Goal: Communication & Community: Answer question/provide support

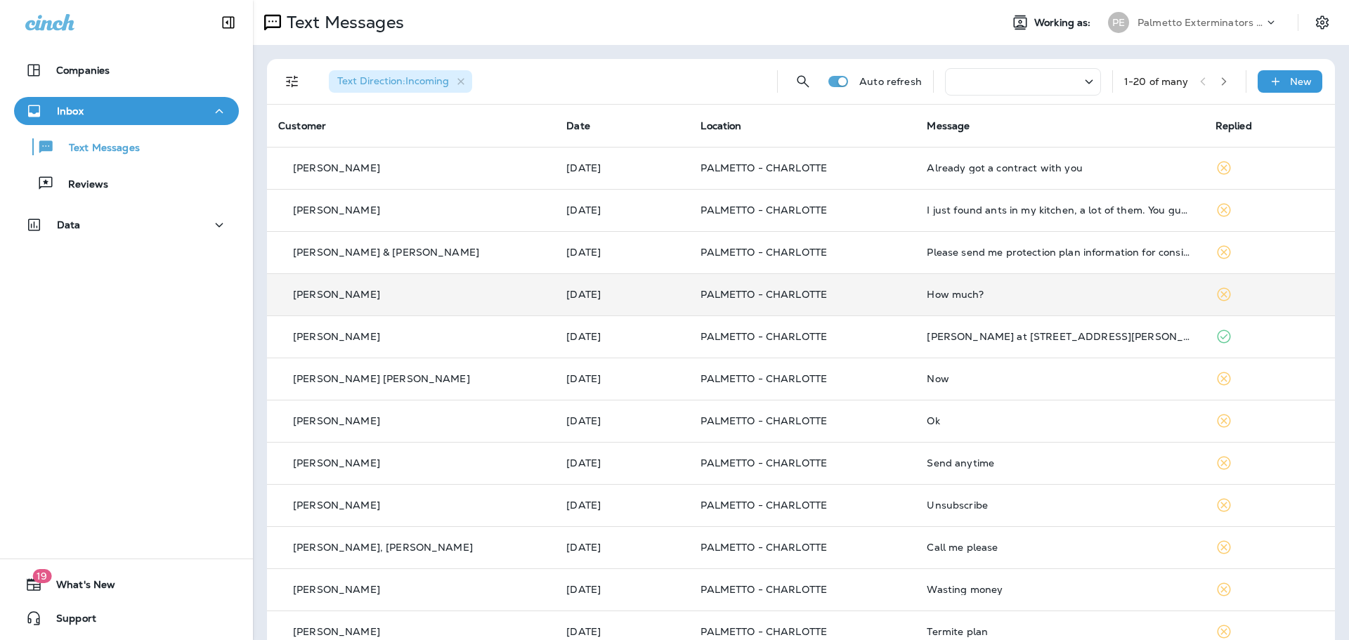
click at [339, 295] on p "[PERSON_NAME]" at bounding box center [336, 294] width 87 height 11
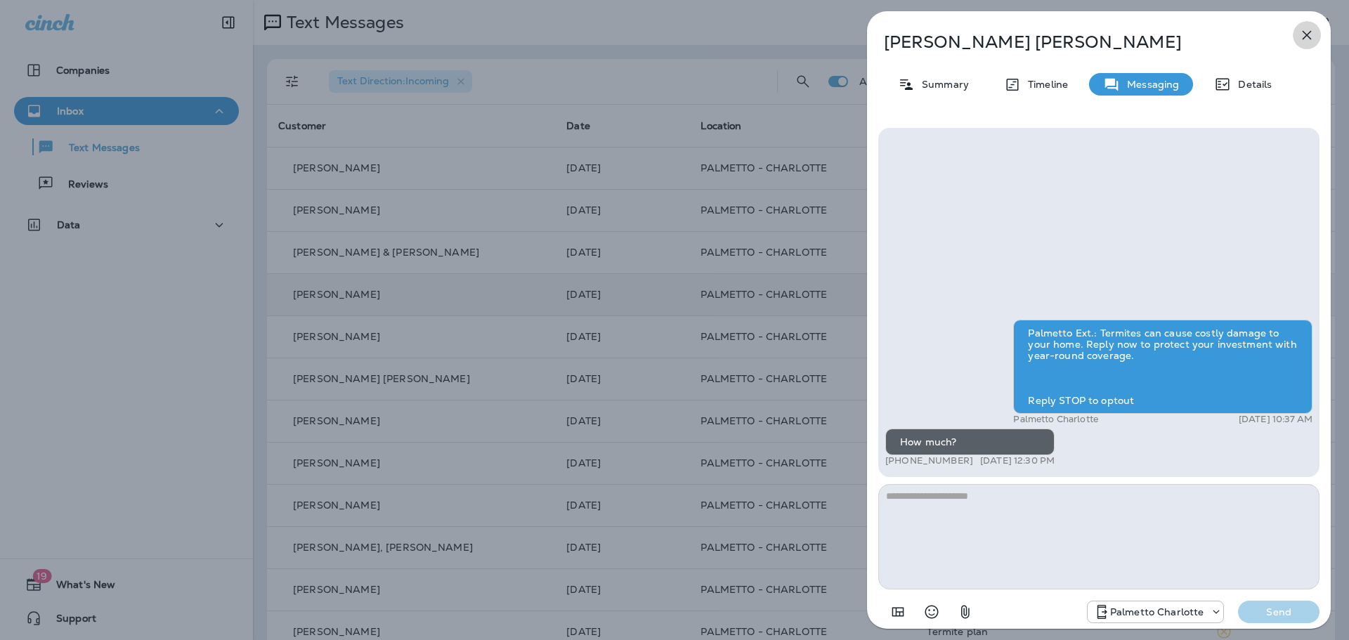
click at [1304, 39] on icon "button" at bounding box center [1306, 35] width 9 height 9
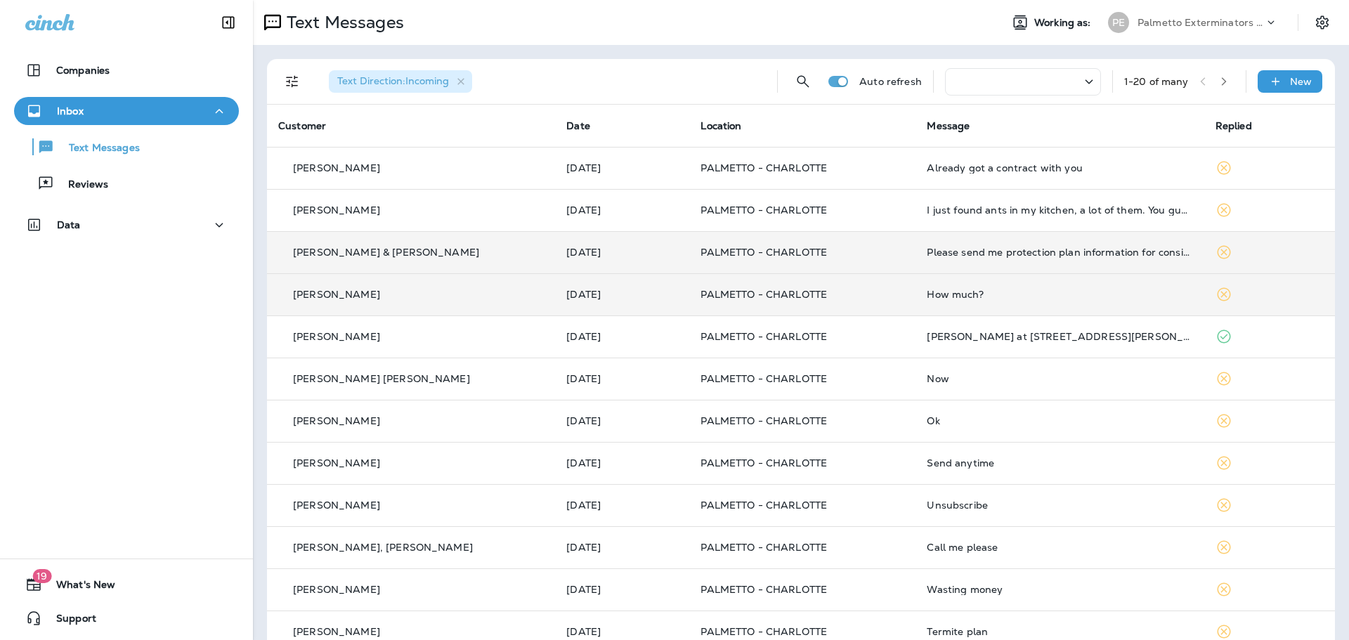
click at [372, 249] on p "[PERSON_NAME] & [PERSON_NAME]" at bounding box center [386, 252] width 186 height 11
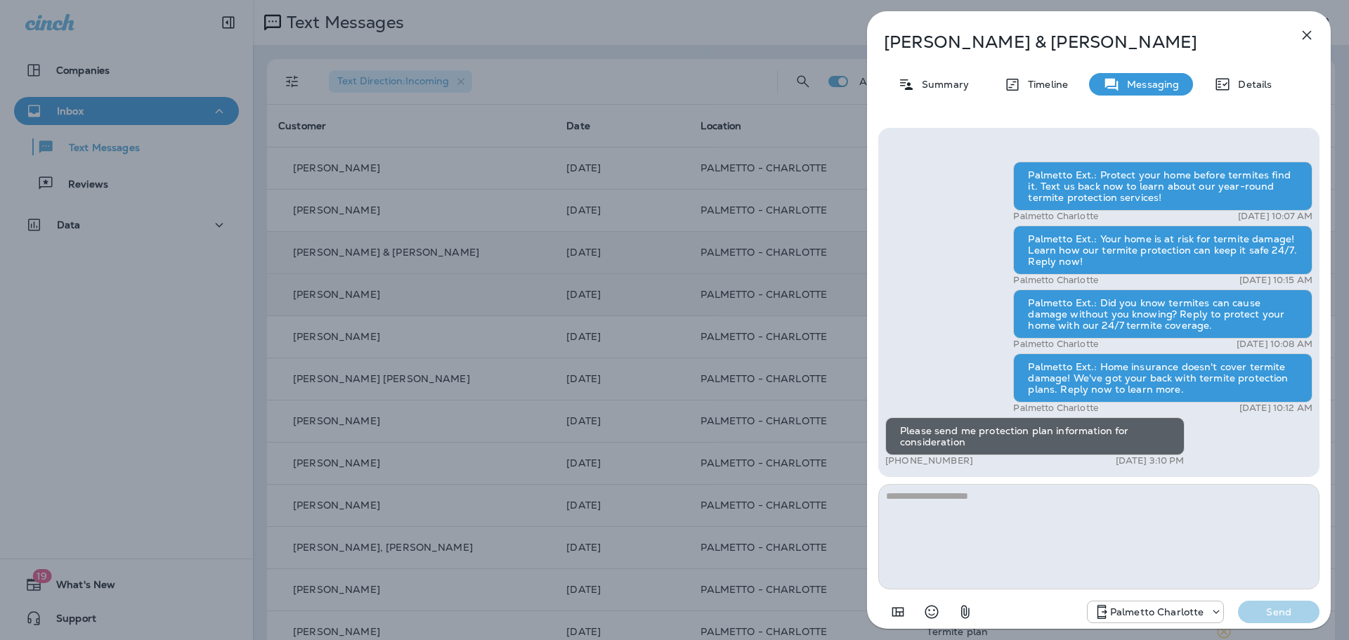
click at [1309, 30] on icon "button" at bounding box center [1306, 35] width 17 height 17
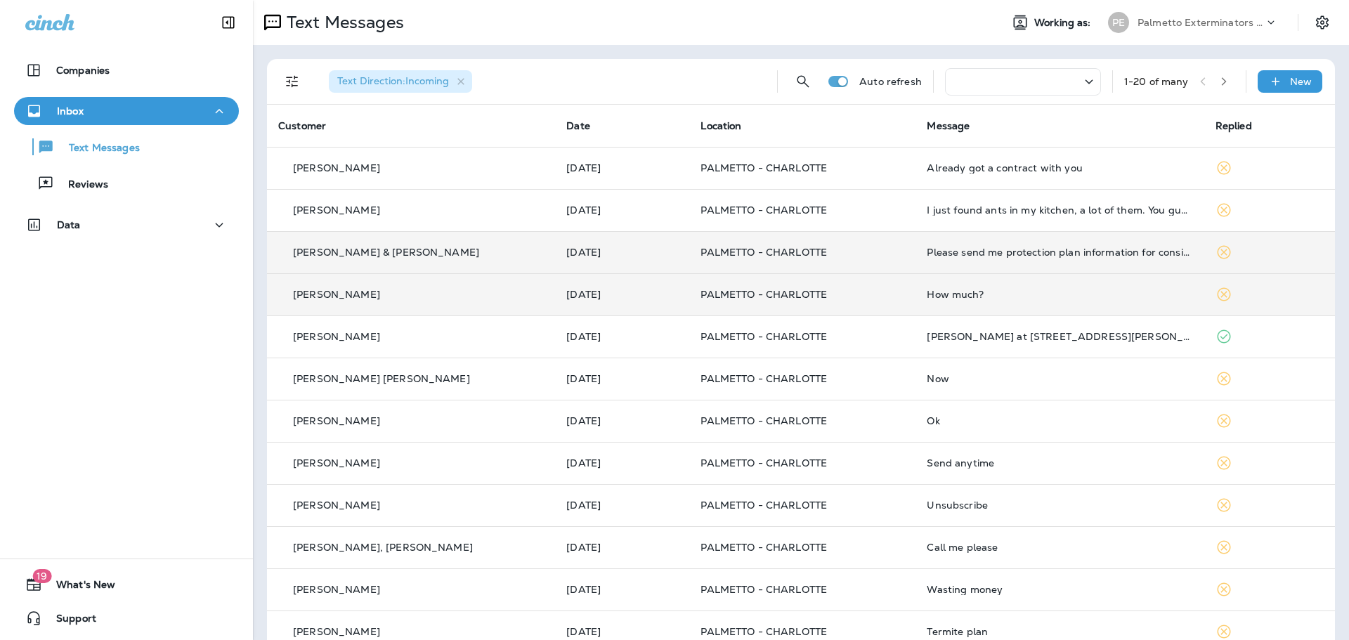
click at [444, 284] on td "[PERSON_NAME]" at bounding box center [411, 294] width 288 height 42
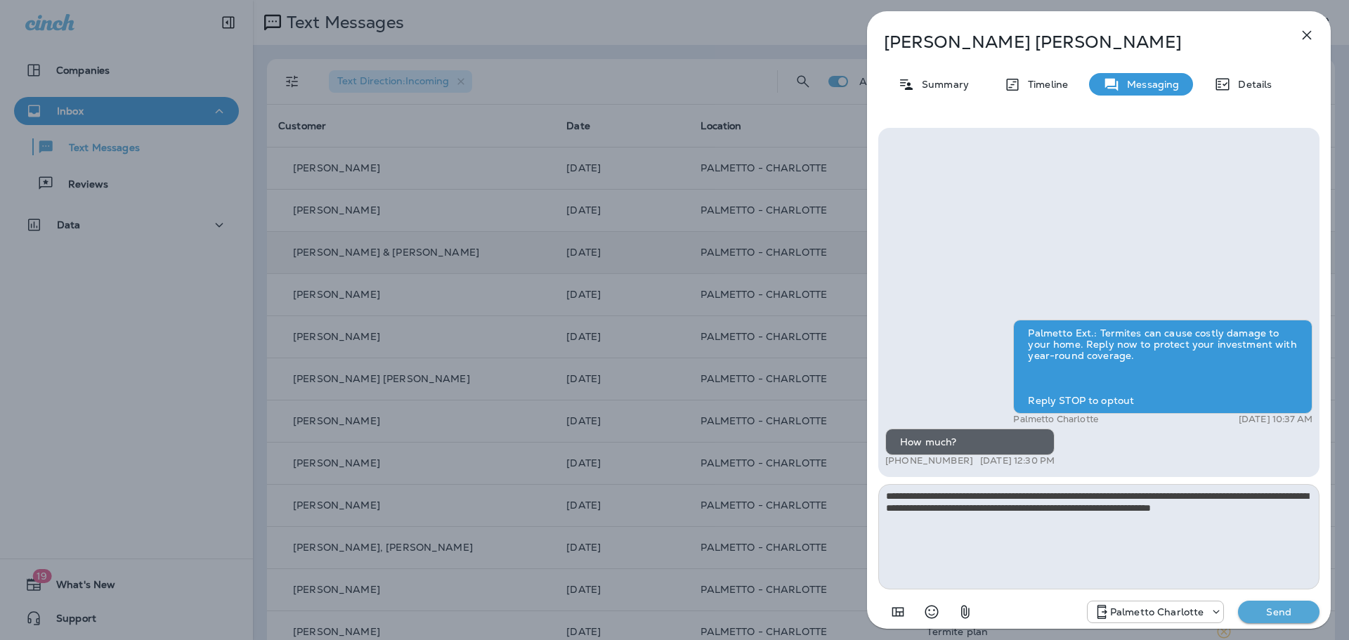
type textarea "**********"
click at [1274, 606] on p "Send" at bounding box center [1278, 612] width 59 height 13
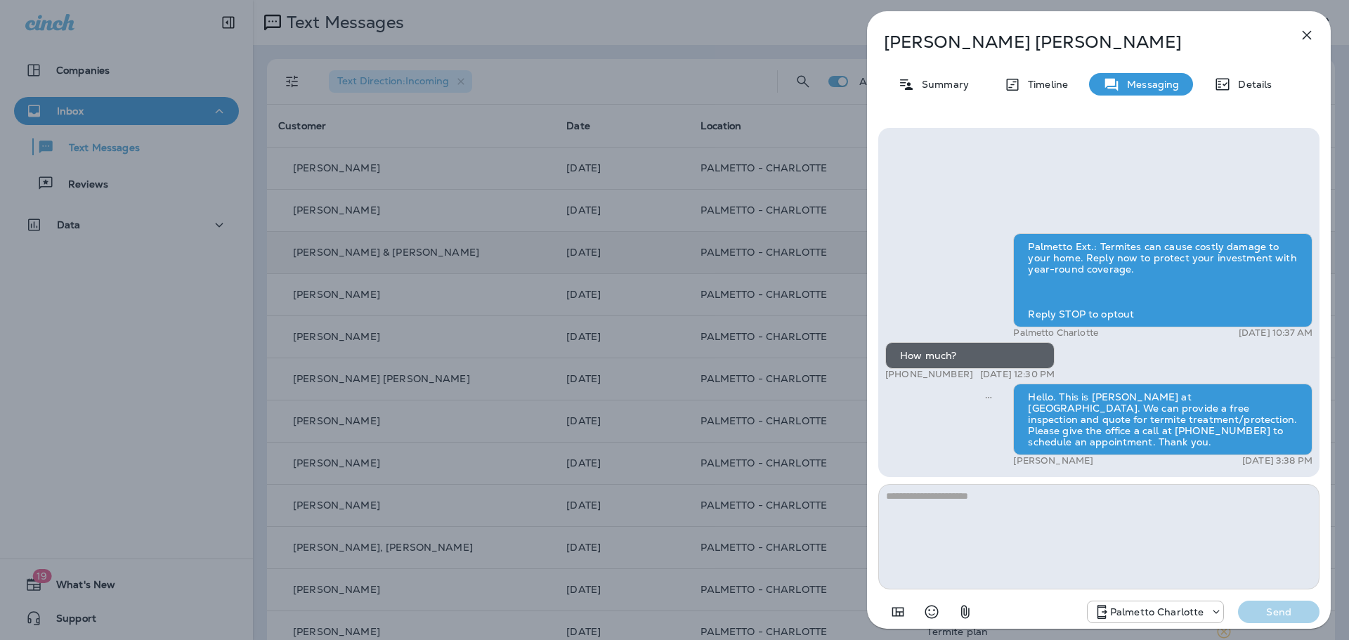
click at [1305, 35] on icon "button" at bounding box center [1306, 35] width 17 height 17
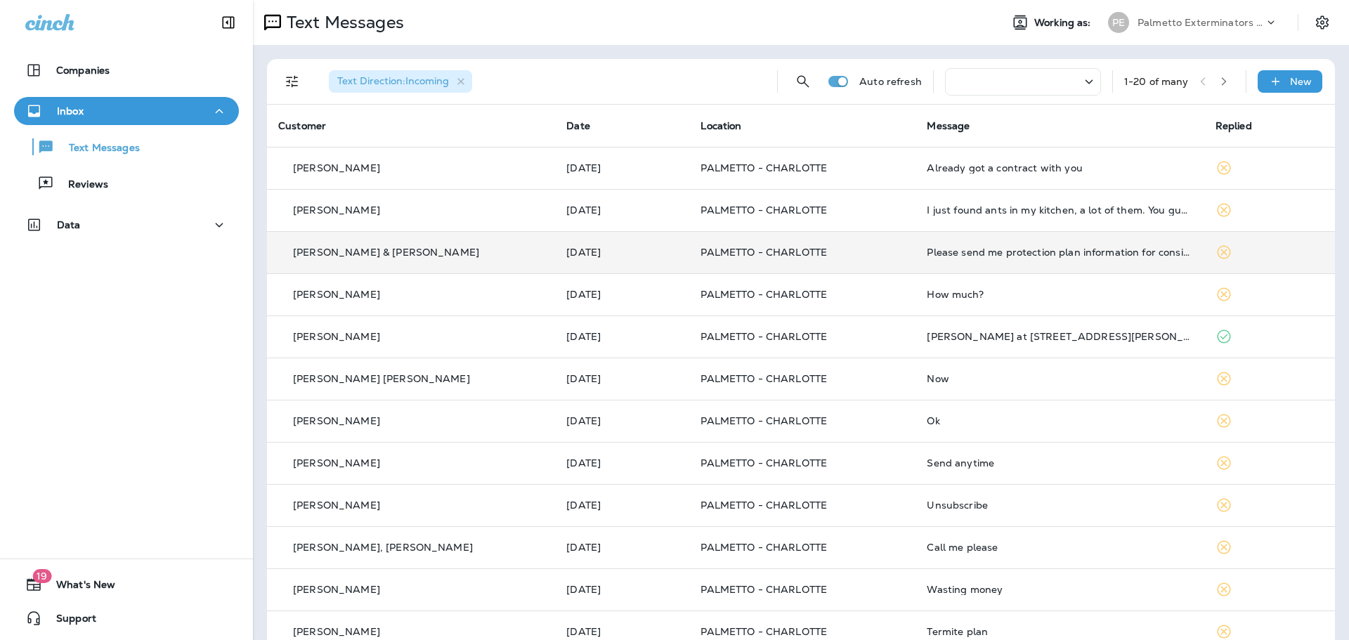
click at [423, 253] on p "[PERSON_NAME] & [PERSON_NAME]" at bounding box center [386, 252] width 186 height 11
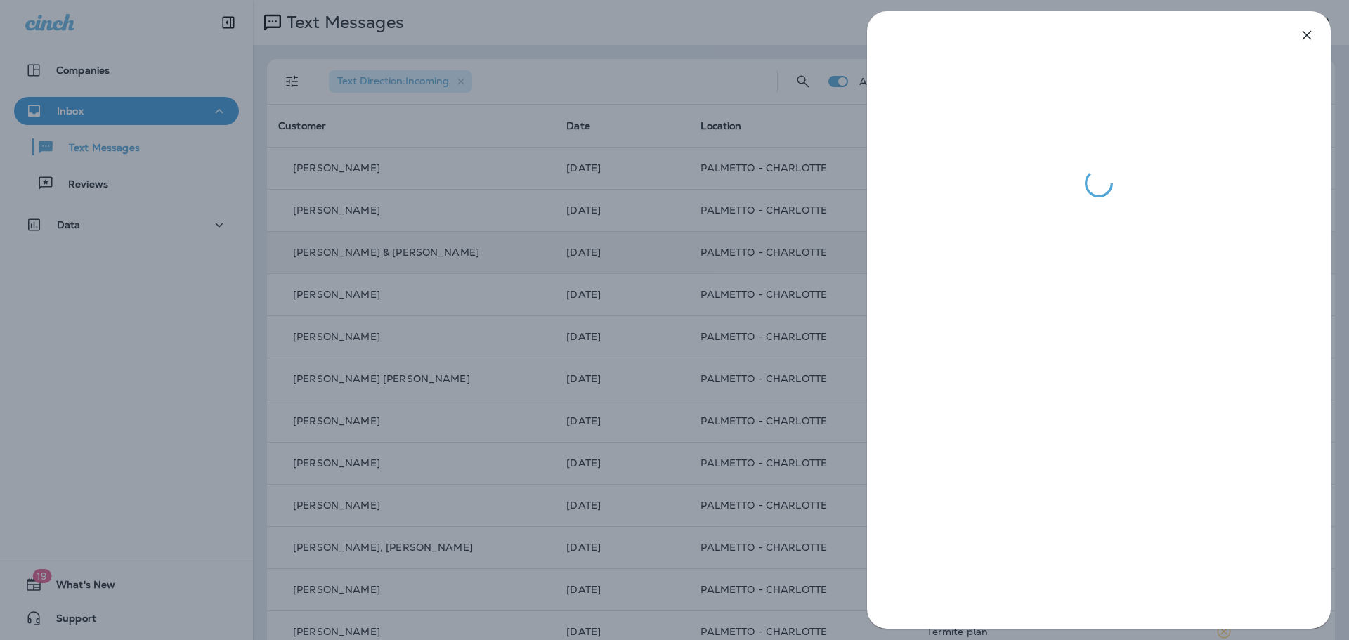
click at [1310, 31] on icon "button" at bounding box center [1306, 35] width 9 height 9
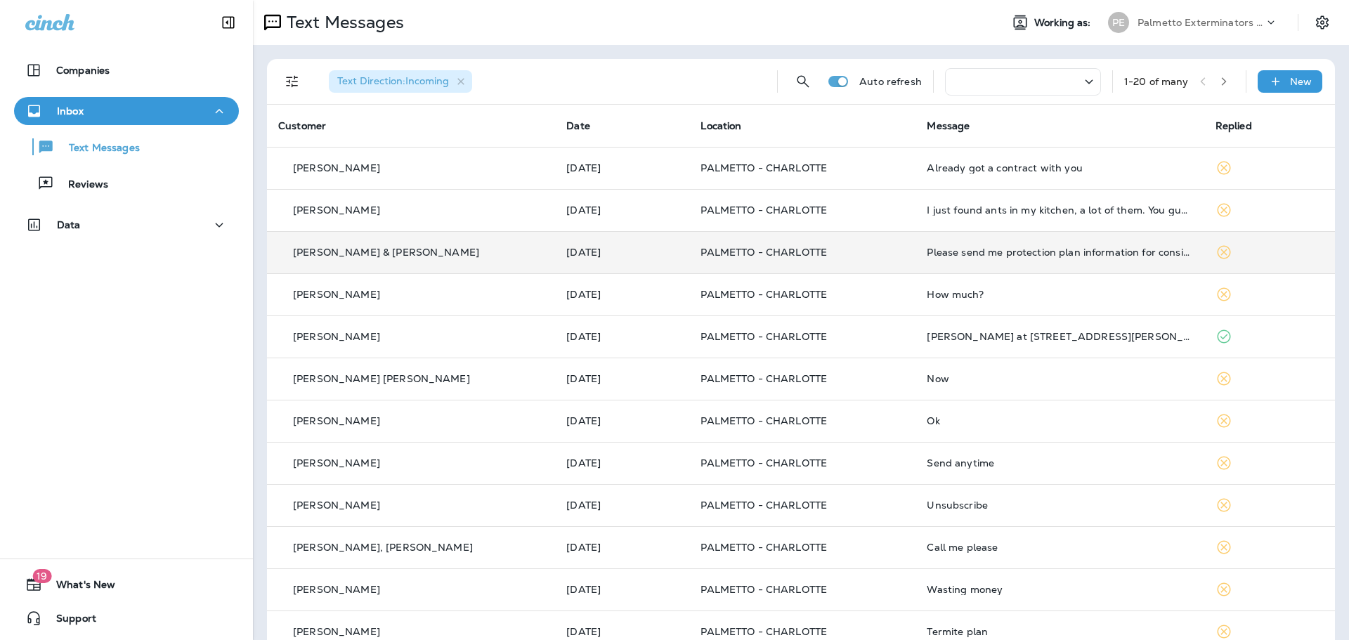
click at [364, 254] on p "[PERSON_NAME] & [PERSON_NAME]" at bounding box center [386, 252] width 186 height 11
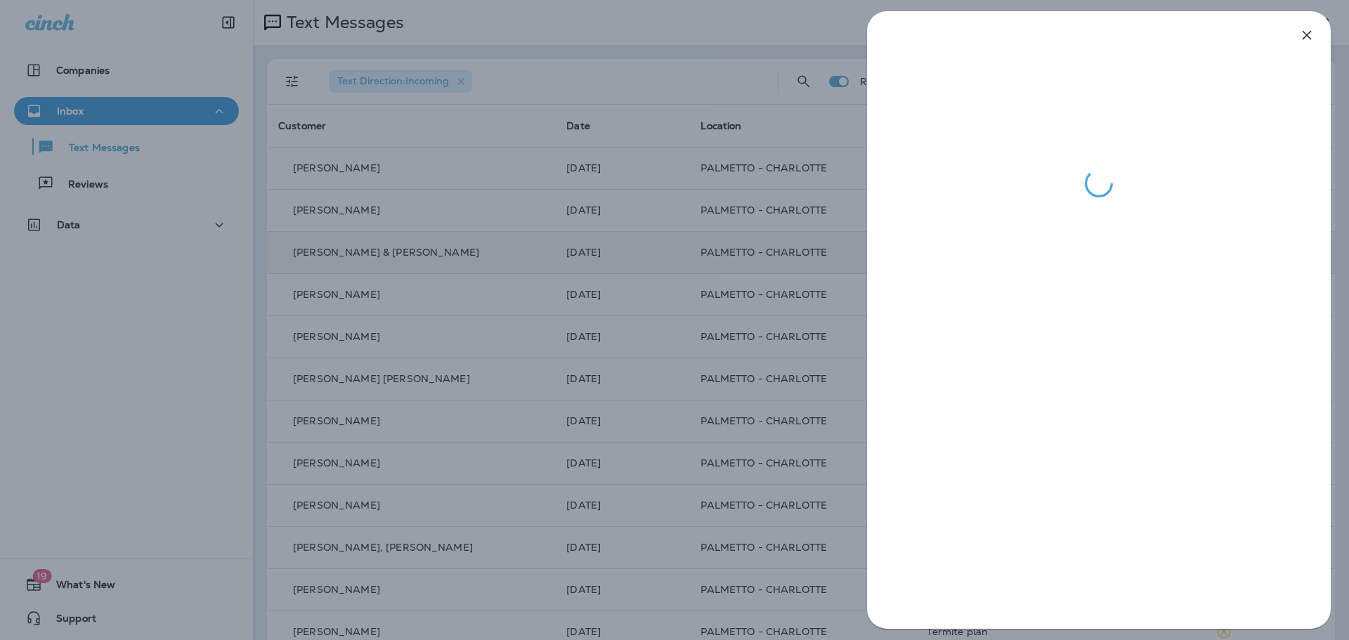
click at [1314, 32] on icon "button" at bounding box center [1306, 35] width 17 height 17
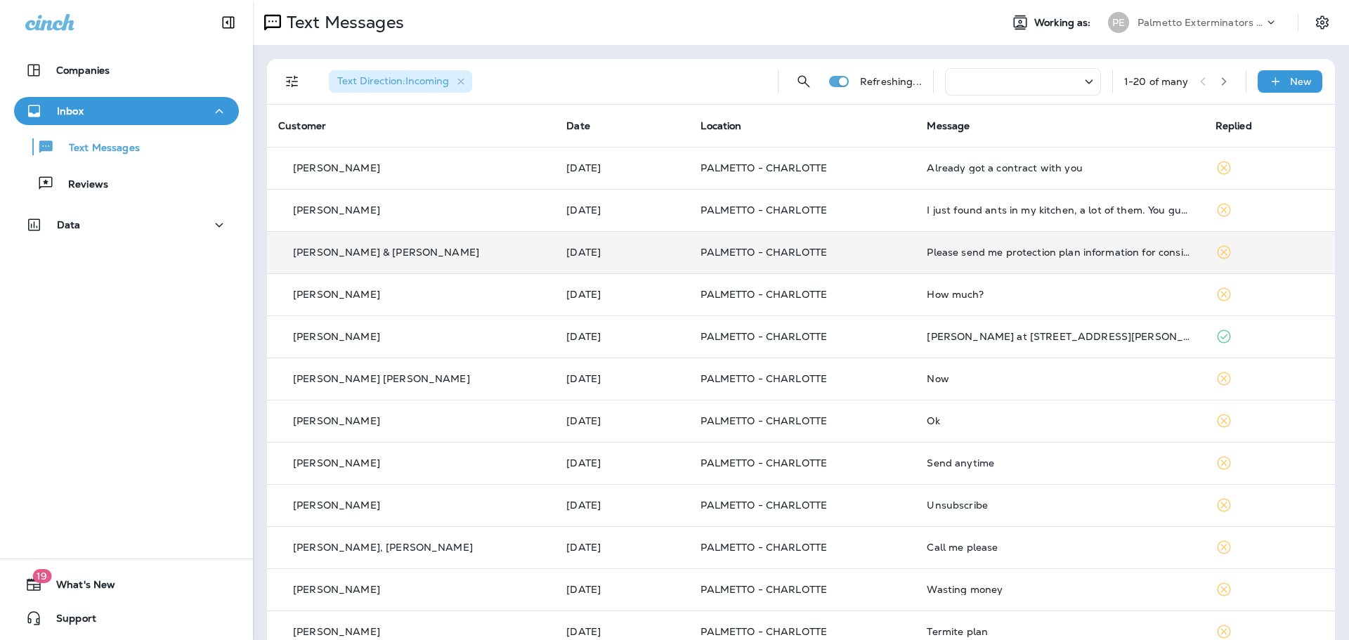
click at [346, 254] on p "[PERSON_NAME] & [PERSON_NAME]" at bounding box center [386, 252] width 186 height 11
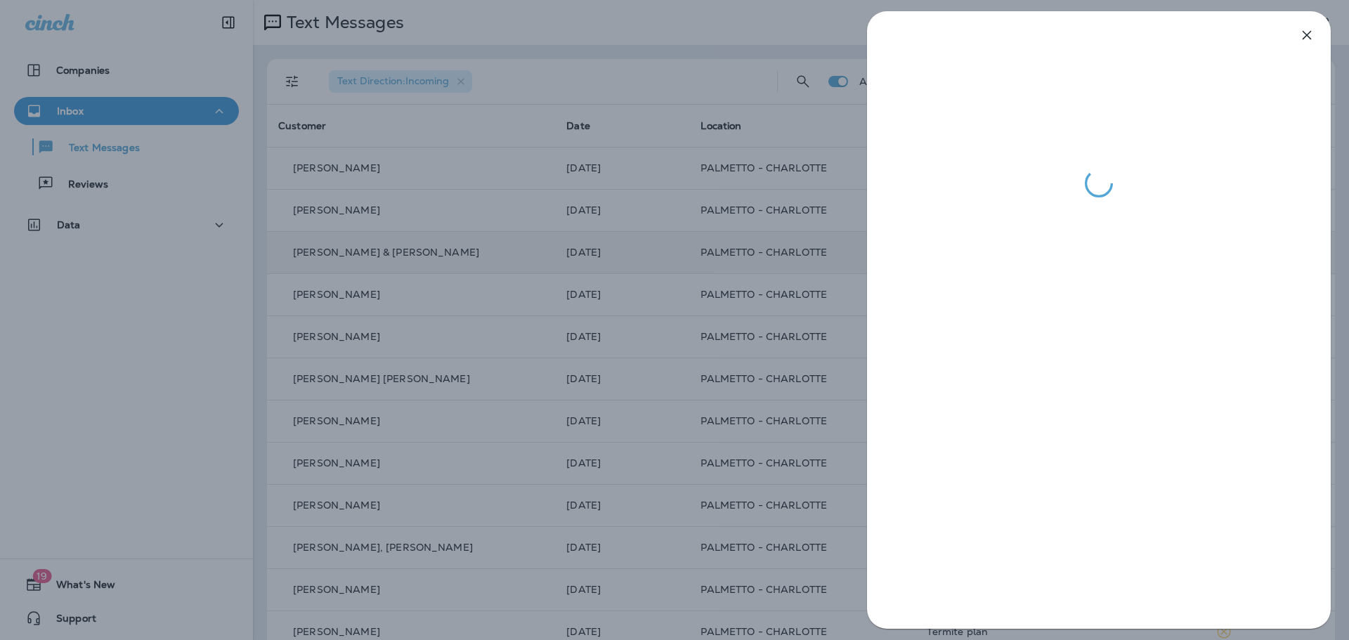
click at [1309, 38] on icon "button" at bounding box center [1306, 35] width 9 height 9
